Goal: Information Seeking & Learning: Learn about a topic

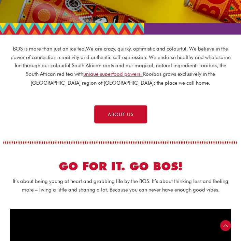
scroll to position [221, 0]
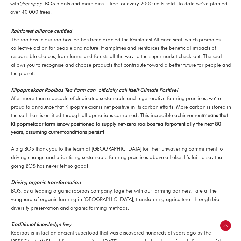
scroll to position [1148, 0]
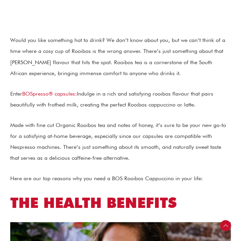
scroll to position [239, 0]
